Goal: Information Seeking & Learning: Learn about a topic

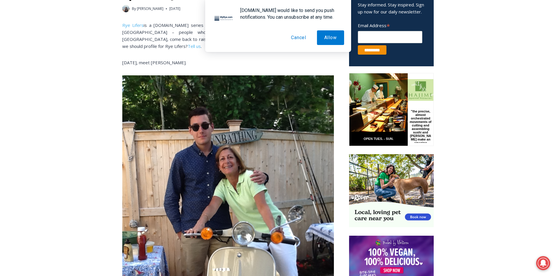
scroll to position [223, 0]
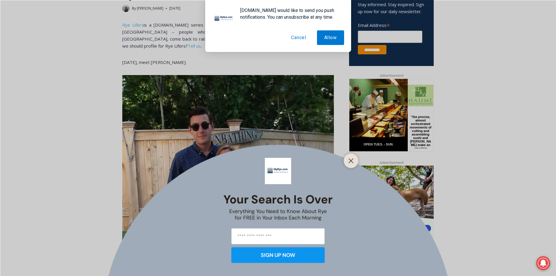
click at [298, 38] on button "Cancel" at bounding box center [299, 37] width 30 height 15
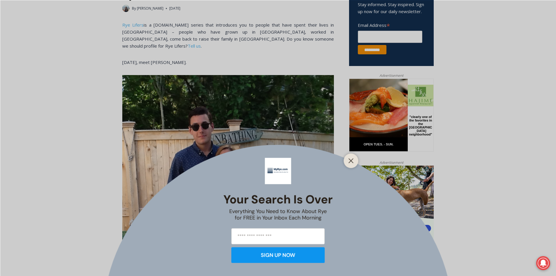
click at [351, 159] on button "Close" at bounding box center [351, 161] width 8 height 8
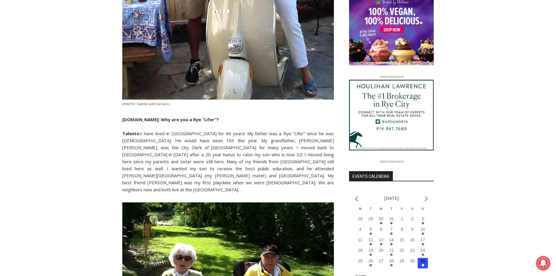
scroll to position [486, 0]
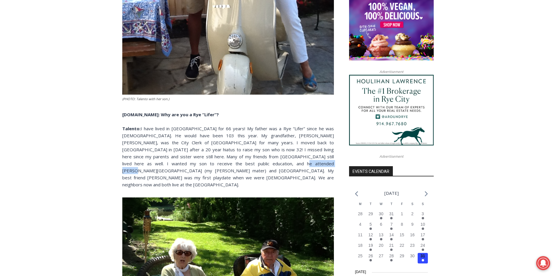
drag, startPoint x: 178, startPoint y: 157, endPoint x: 213, endPoint y: 158, distance: 34.2
click at [213, 158] on p "[DOMAIN_NAME]: Why are you a Rye “Lifer”? Talento: I have lived in [GEOGRAPHIC_…" at bounding box center [228, 149] width 212 height 77
click at [221, 165] on p "[DOMAIN_NAME]: Why are you a Rye “Lifer”? Talento: I have lived in [GEOGRAPHIC_…" at bounding box center [228, 149] width 212 height 77
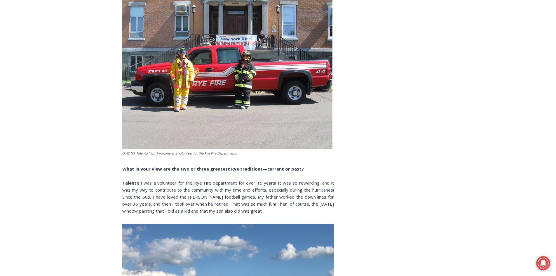
scroll to position [1391, 0]
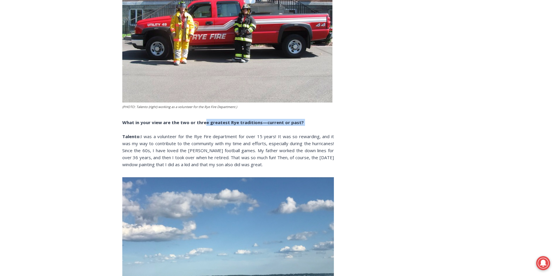
drag, startPoint x: 213, startPoint y: 98, endPoint x: 271, endPoint y: 105, distance: 57.7
click at [269, 119] on p "What in your view are the two or three greatest Rye traditions—current or past?…" at bounding box center [228, 143] width 212 height 49
click at [207, 123] on p "What in your view are the two or three greatest Rye traditions—current or past?…" at bounding box center [228, 143] width 212 height 49
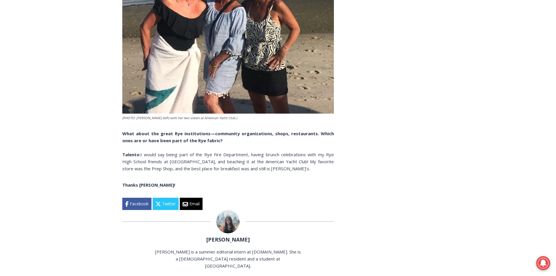
scroll to position [1727, 0]
